Goal: Navigation & Orientation: Find specific page/section

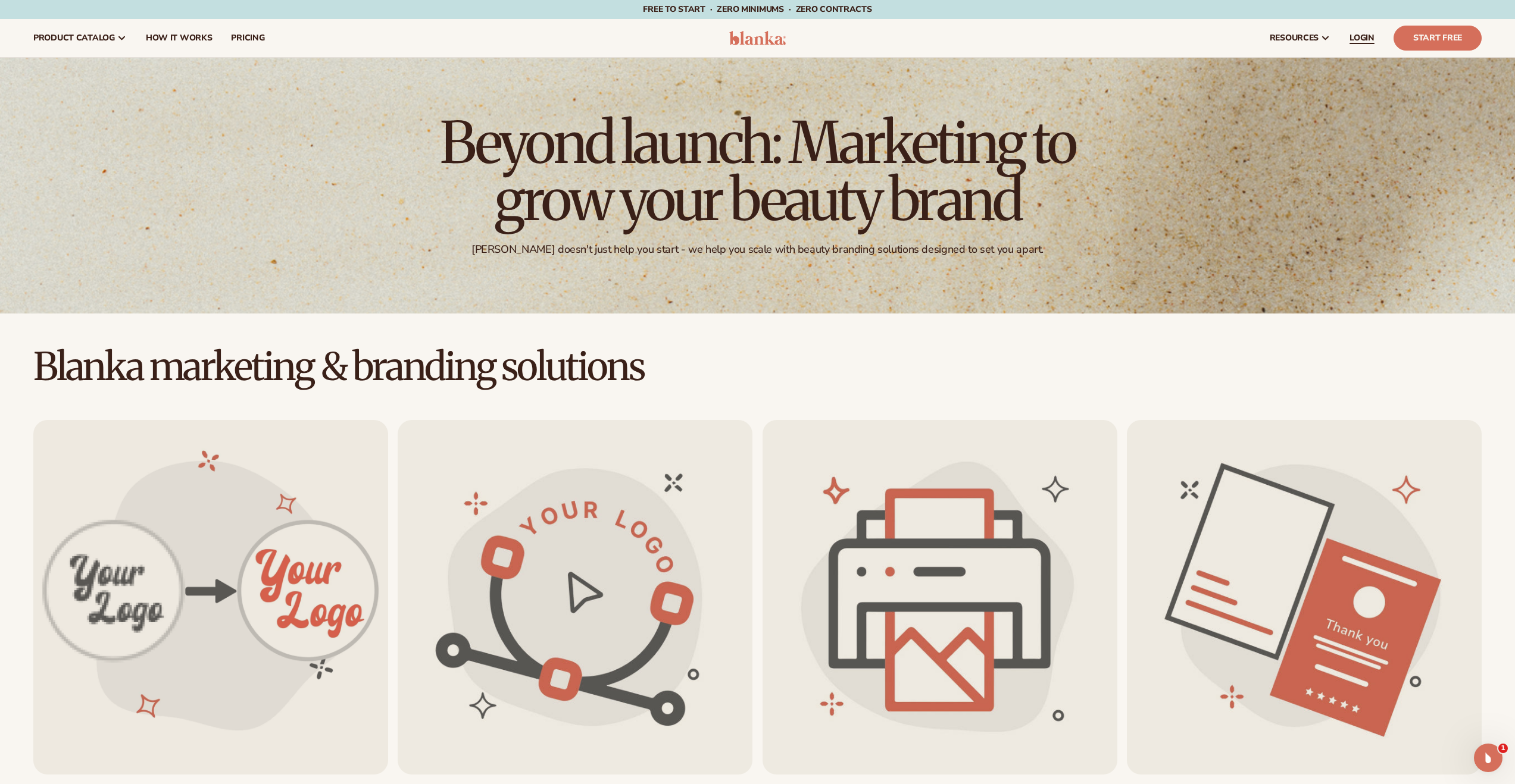
click at [1366, 34] on span "LOGIN" at bounding box center [1361, 38] width 25 height 10
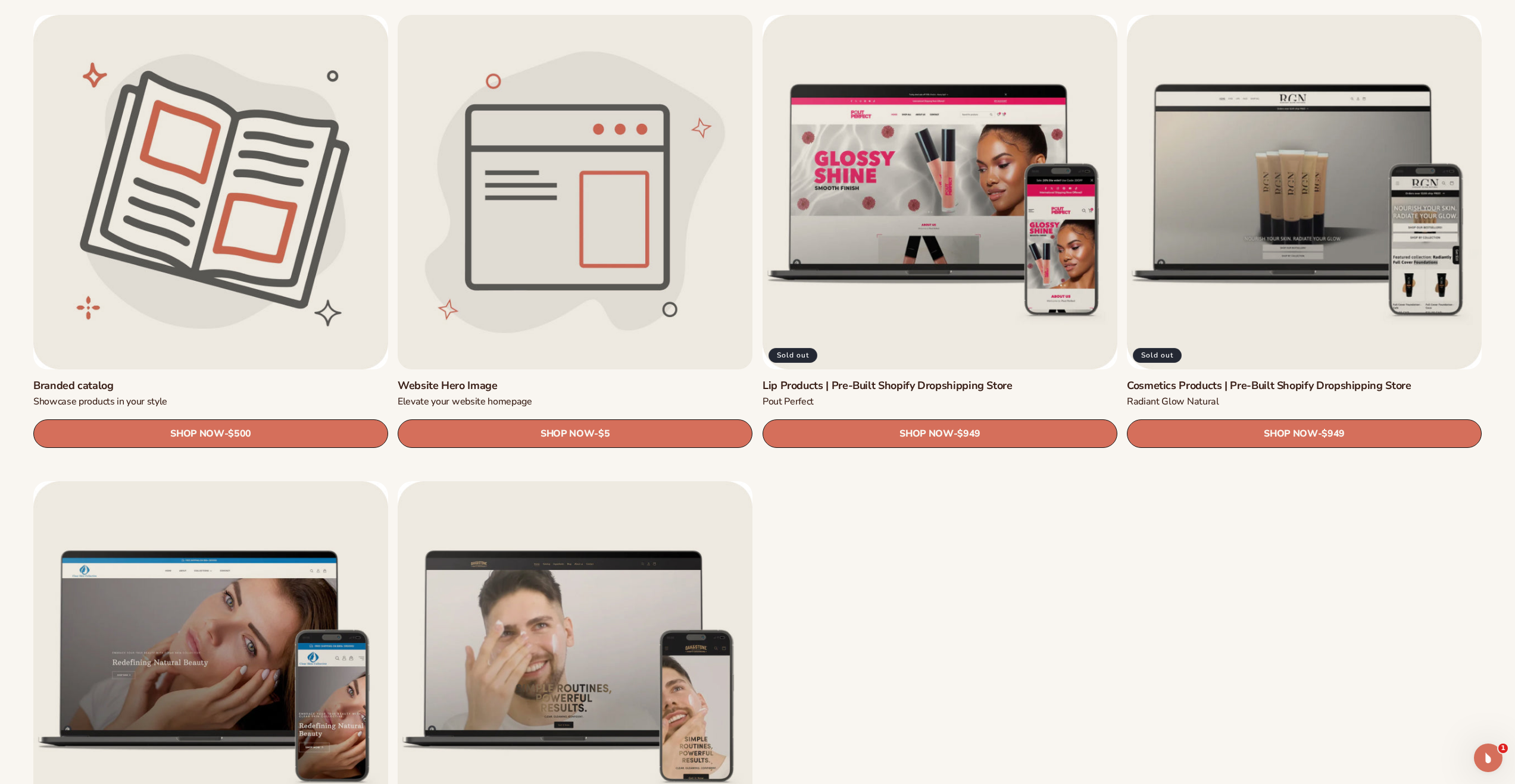
scroll to position [1808, 0]
